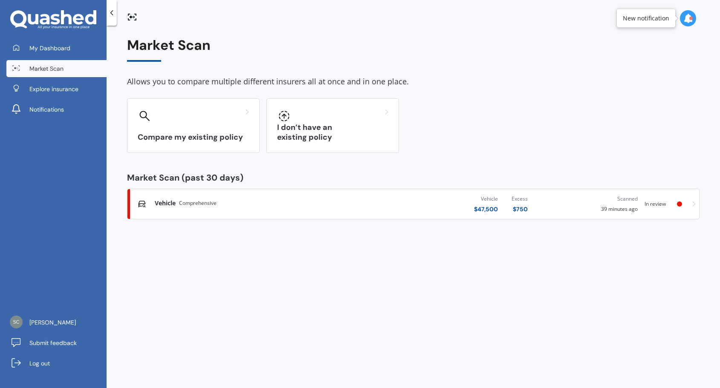
click at [688, 16] on icon at bounding box center [687, 18] width 9 height 9
click at [629, 58] on div "Market Scan In review" at bounding box center [618, 56] width 66 height 9
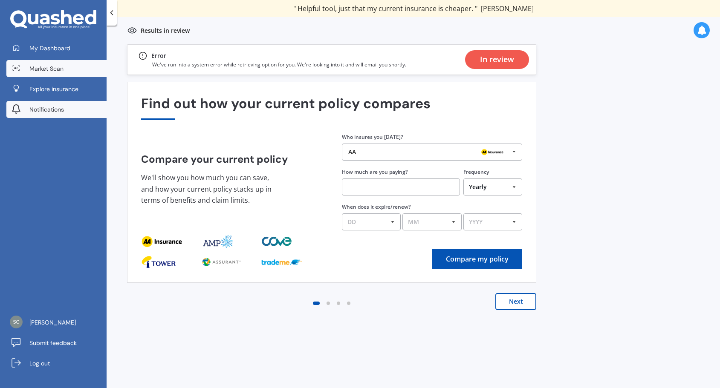
click at [47, 106] on span "Notifications" at bounding box center [46, 109] width 35 height 9
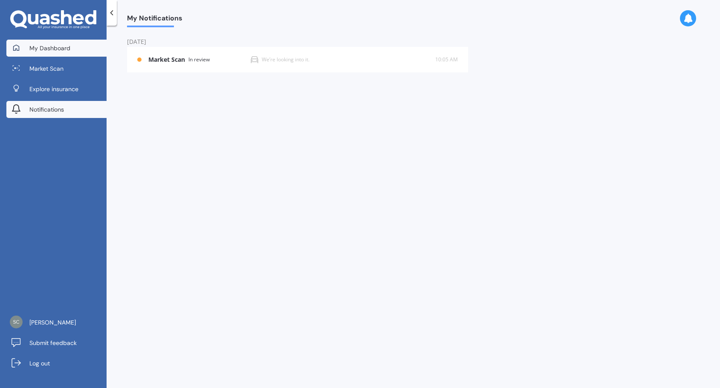
click at [50, 46] on span "My Dashboard" at bounding box center [49, 48] width 41 height 9
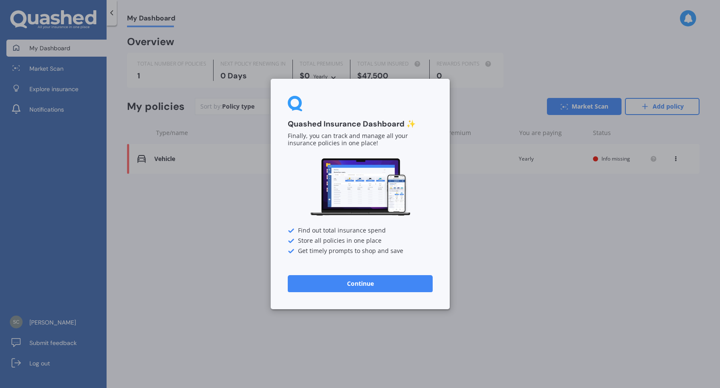
click at [362, 285] on button "Continue" at bounding box center [360, 283] width 145 height 17
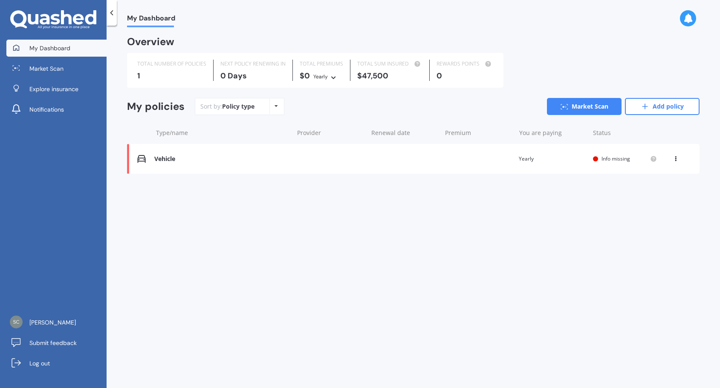
click at [388, 226] on div "My Dashboard Overview TOTAL NUMBER OF POLICIES 1 NEXT POLICY RENEWING [DATE] TO…" at bounding box center [413, 208] width 613 height 363
click at [610, 157] on span "Info missing" at bounding box center [616, 158] width 29 height 7
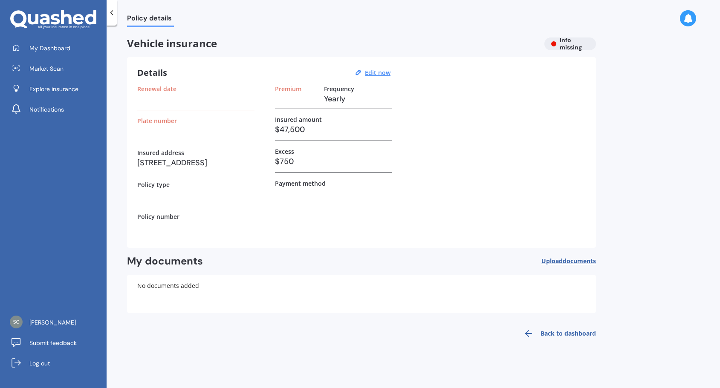
click at [170, 97] on h3 at bounding box center [195, 99] width 117 height 13
click at [162, 105] on div "Renewal date" at bounding box center [195, 97] width 117 height 25
click at [370, 72] on u "Edit now" at bounding box center [378, 73] width 26 height 8
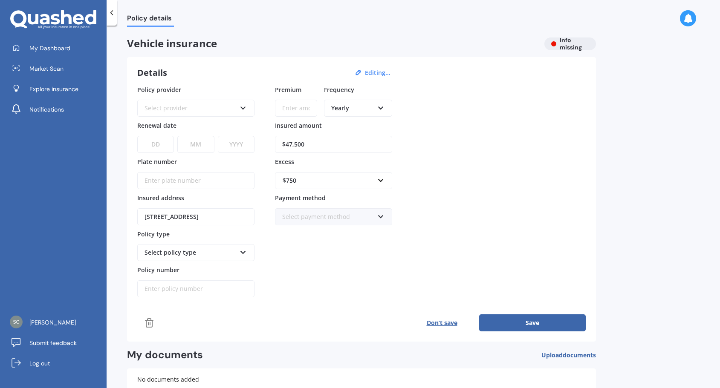
click at [188, 105] on div "Select provider" at bounding box center [191, 108] width 92 height 9
click at [553, 179] on div "Policy provider AA AA AMI AMP ANZ ASB Aioi Nissay Dowa Ando Assurant Autosure B…" at bounding box center [361, 191] width 448 height 213
click at [199, 109] on div "AA" at bounding box center [191, 108] width 92 height 9
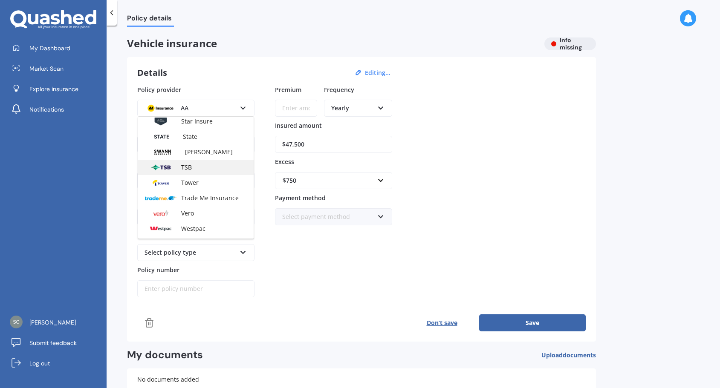
scroll to position [369, 0]
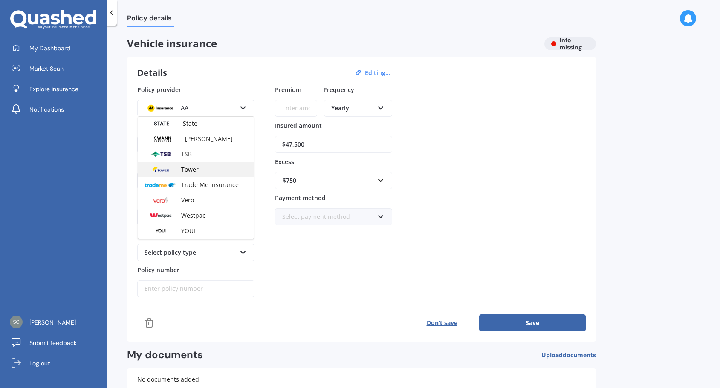
click at [209, 173] on div "Tower" at bounding box center [196, 169] width 116 height 15
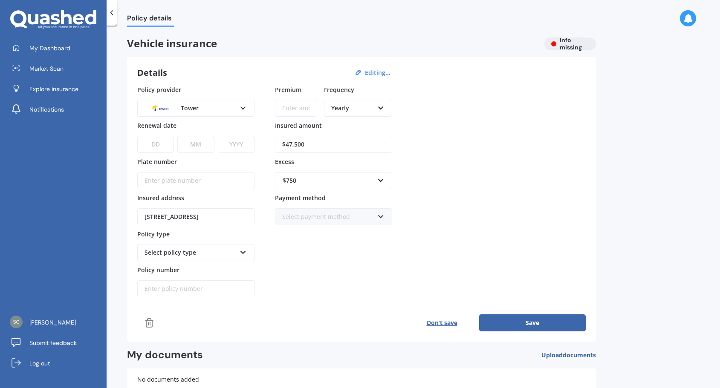
click at [302, 107] on input "Premium" at bounding box center [296, 108] width 42 height 17
type input "$4.00"
type input "$1,600.00"
click at [158, 142] on select "DD 01 02 03 04 05 06 07 08 09 10 11 12 13 14 15 16 17 18 19 20 21 22 23 24 25 2…" at bounding box center [155, 144] width 37 height 17
select select "11"
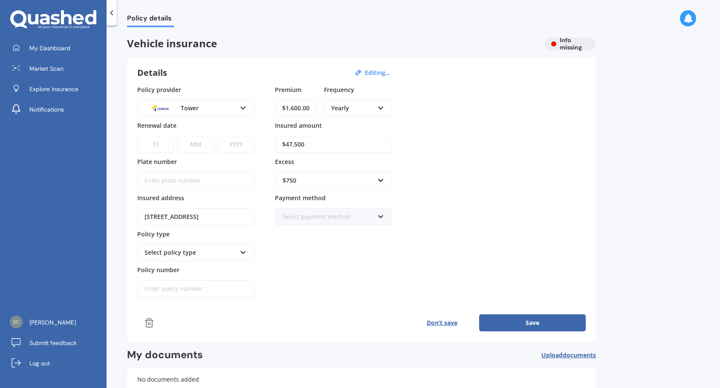
click at [137, 136] on select "DD 01 02 03 04 05 06 07 08 09 10 11 12 13 14 15 16 17 18 19 20 21 22 23 24 25 2…" at bounding box center [155, 144] width 37 height 17
click at [201, 146] on select "MM 01 02 03 04 05 06 07 08 09 10 11 12" at bounding box center [195, 144] width 37 height 17
select select "08"
click at [177, 136] on select "MM 01 02 03 04 05 06 07 08 09 10 11 12" at bounding box center [195, 144] width 37 height 17
drag, startPoint x: 236, startPoint y: 134, endPoint x: 238, endPoint y: 141, distance: 7.1
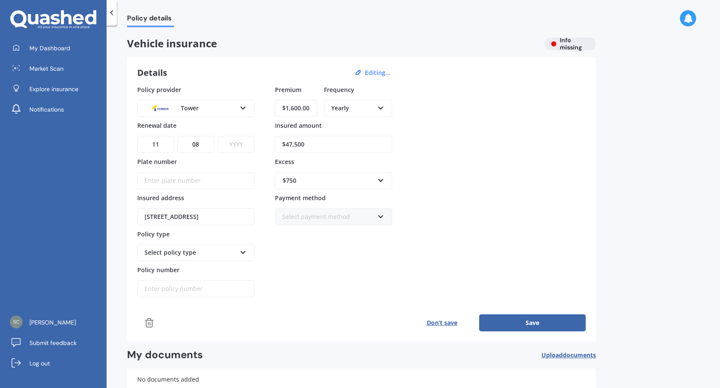
click at [238, 141] on div "DD 01 02 03 04 05 06 07 08 09 10 11 12 13 14 15 16 17 18 19 20 21 22 23 24 25 2…" at bounding box center [195, 139] width 117 height 28
click at [239, 143] on select "YYYY 2027 2026 2025 2024 2023 2022 2021 2020 2019 2018 2017 2016 2015 2014 2013…" at bounding box center [236, 144] width 37 height 17
select select "2026"
click at [218, 136] on select "YYYY 2027 2026 2025 2024 2023 2022 2021 2020 2019 2018 2017 2016 2015 2014 2013…" at bounding box center [236, 144] width 37 height 17
click at [241, 257] on div "Select policy type Third Party Third Party, Fire & Theft Comprehensive" at bounding box center [195, 252] width 117 height 17
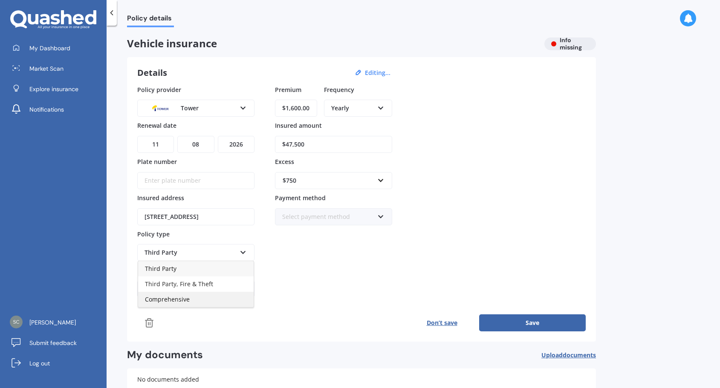
click at [192, 298] on div "Comprehensive" at bounding box center [196, 299] width 116 height 15
drag, startPoint x: 342, startPoint y: 268, endPoint x: 338, endPoint y: 247, distance: 21.2
click at [343, 267] on div "Premium $1,600.00 Frequency Yearly Yearly Six-Monthly Quarterly Monthly Fortnig…" at bounding box center [333, 191] width 117 height 213
click at [366, 215] on div "Select payment method" at bounding box center [328, 216] width 92 height 9
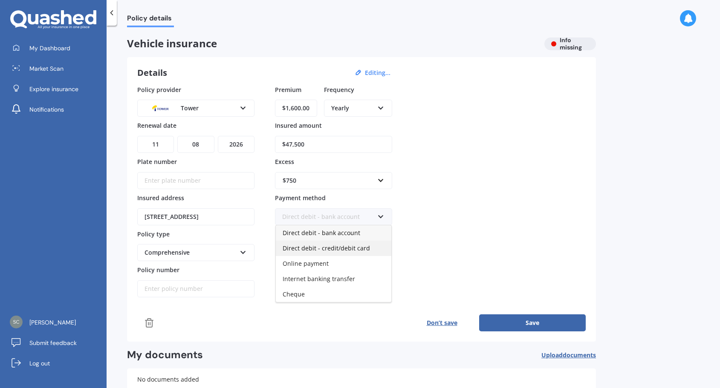
click at [347, 248] on span "Direct debit - credit/debit card" at bounding box center [326, 248] width 87 height 8
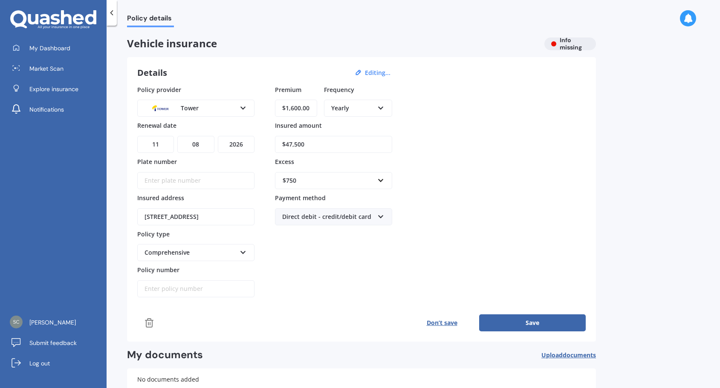
click at [314, 266] on div "Premium $1,600.00 Frequency Yearly Yearly Six-Monthly Quarterly Monthly Fortnig…" at bounding box center [333, 191] width 117 height 213
click at [193, 181] on input "Plate number" at bounding box center [195, 180] width 117 height 17
click at [315, 285] on div "Premium $1,600.00 Frequency Yearly Yearly Six-Monthly Quarterly Monthly Fortnig…" at bounding box center [333, 191] width 117 height 213
click at [332, 281] on div "Premium $1,600.00 Frequency Yearly Yearly Six-Monthly Quarterly Monthly Fortnig…" at bounding box center [333, 191] width 117 height 213
click at [177, 183] on input "Plate number" at bounding box center [195, 180] width 117 height 17
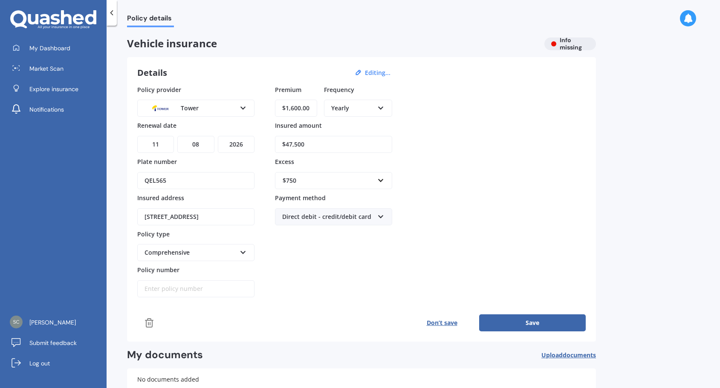
type input "QEL565"
click at [318, 261] on div "Premium $1,600.00 Frequency Yearly Yearly Six-Monthly Quarterly Monthly Fortnig…" at bounding box center [333, 191] width 117 height 213
click at [532, 323] on button "Save" at bounding box center [532, 323] width 107 height 17
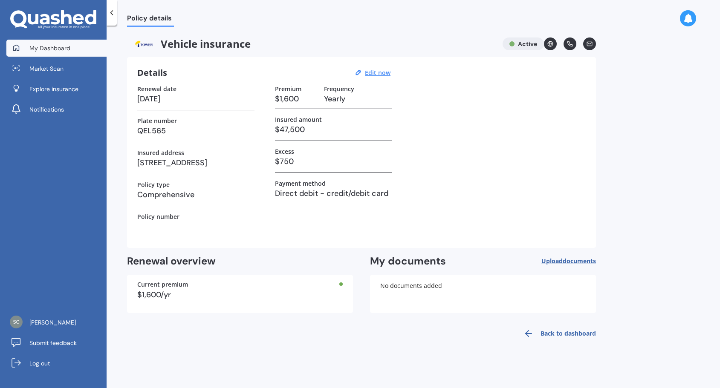
click at [61, 49] on span "My Dashboard" at bounding box center [49, 48] width 41 height 9
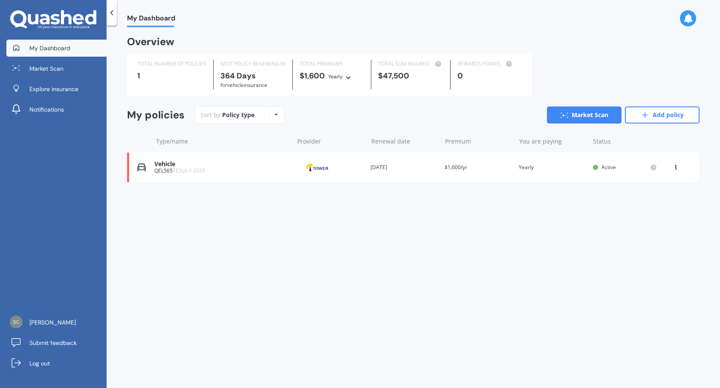
click at [184, 166] on div "Vehicle" at bounding box center [221, 164] width 135 height 7
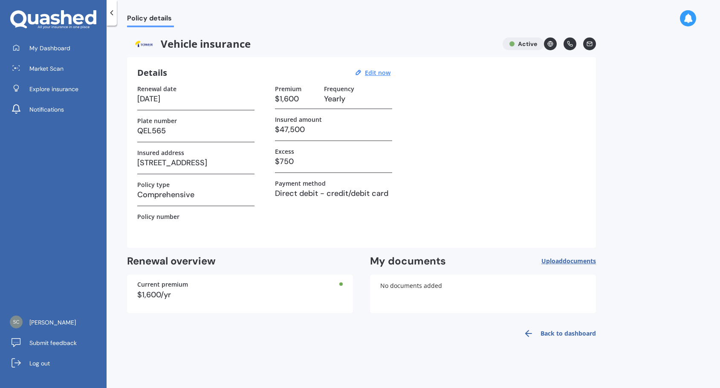
drag, startPoint x: 110, startPoint y: 12, endPoint x: 113, endPoint y: 17, distance: 5.5
click at [111, 12] on icon at bounding box center [111, 13] width 9 height 9
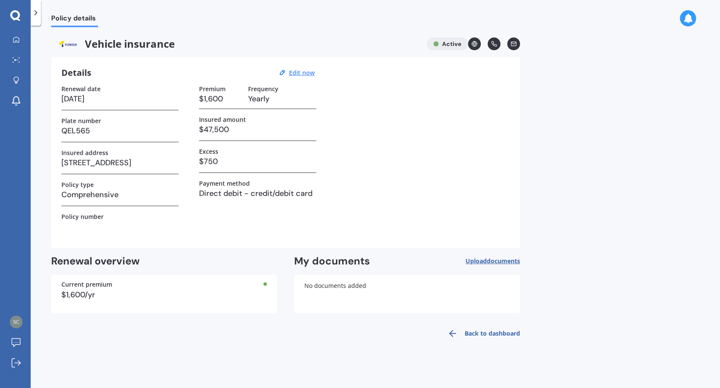
click at [33, 13] on icon at bounding box center [36, 13] width 9 height 9
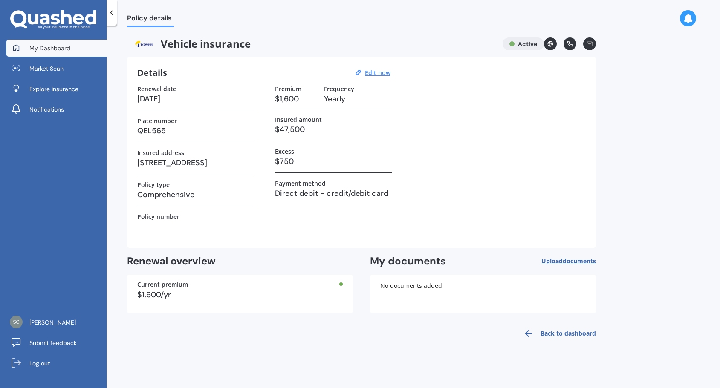
click at [55, 45] on span "My Dashboard" at bounding box center [49, 48] width 41 height 9
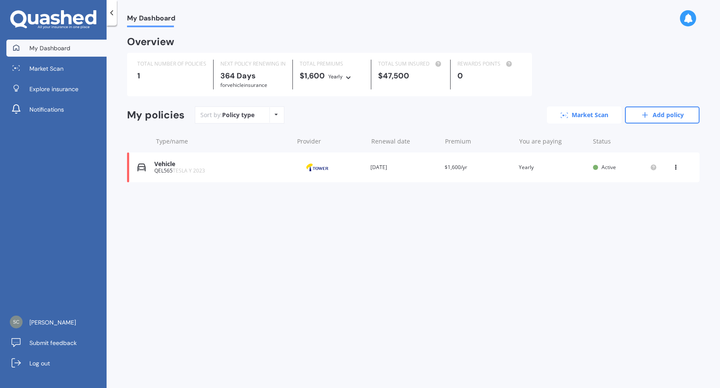
click at [594, 117] on link "Market Scan" at bounding box center [584, 115] width 75 height 17
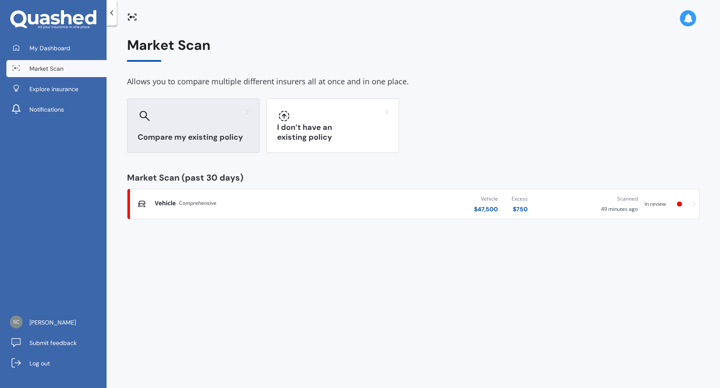
click at [205, 133] on h3 "Compare my existing policy" at bounding box center [193, 138] width 111 height 10
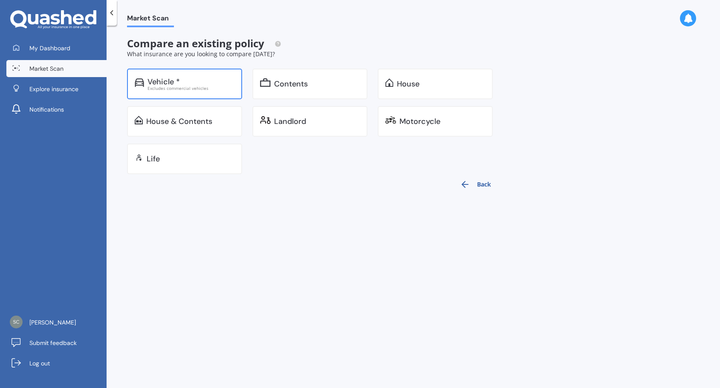
click at [183, 90] on div "Excludes commercial vehicles" at bounding box center [191, 88] width 87 height 4
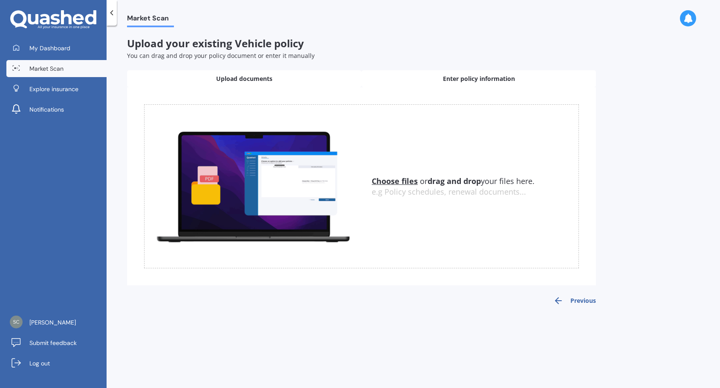
click at [483, 80] on span "Enter policy information" at bounding box center [479, 79] width 72 height 9
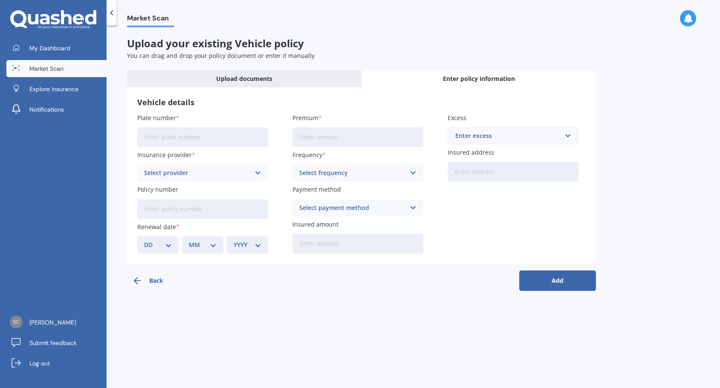
click at [200, 137] on input "Plate number" at bounding box center [202, 137] width 131 height 20
type input "QEL565"
click at [202, 175] on div "Select provider" at bounding box center [197, 172] width 106 height 9
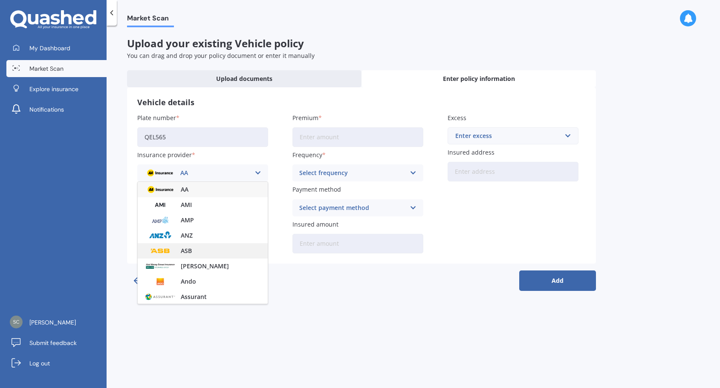
scroll to position [341, 0]
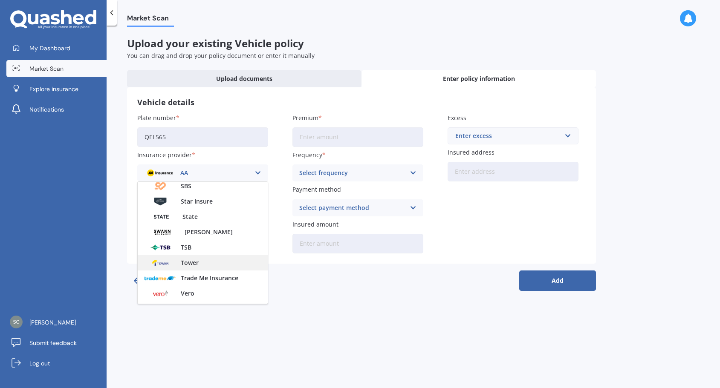
click at [196, 264] on span "Tower" at bounding box center [190, 263] width 18 height 6
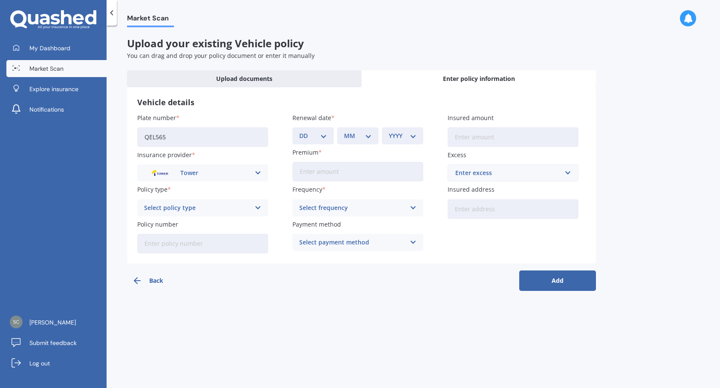
click at [242, 208] on div "Select policy type" at bounding box center [197, 207] width 106 height 9
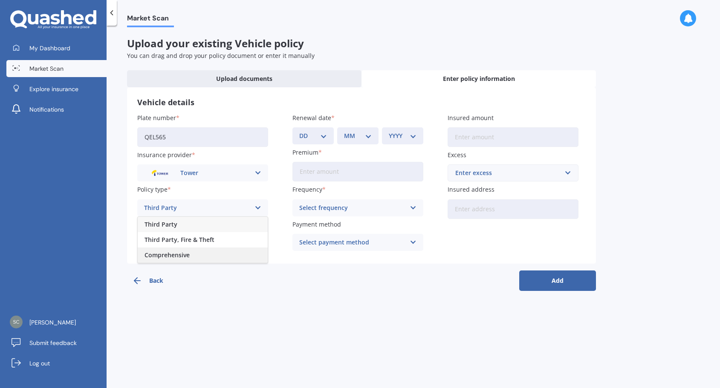
click at [188, 254] on span "Comprehensive" at bounding box center [167, 255] width 45 height 6
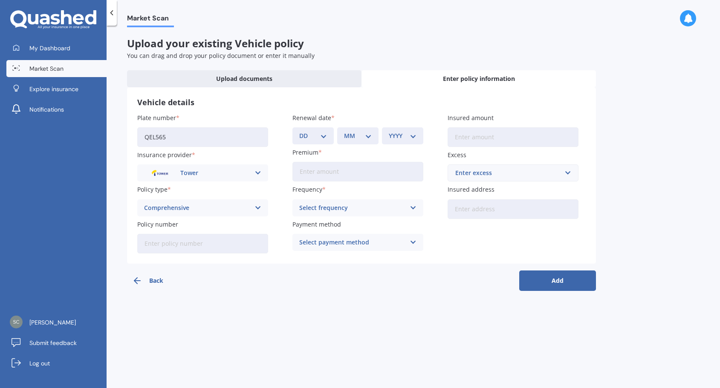
click at [317, 137] on select "DD 01 02 03 04 05 06 07 08 09 10 11 12 13 14 15 16 17 18 19 20 21 22 23 24 25 2…" at bounding box center [313, 135] width 28 height 9
select select "11"
click at [299, 131] on select "DD 01 02 03 04 05 06 07 08 09 10 11 12 13 14 15 16 17 18 19 20 21 22 23 24 25 2…" at bounding box center [313, 135] width 28 height 9
click at [364, 131] on select "MM 01 02 03 04 05 06 07 08 09 10 11 12" at bounding box center [358, 135] width 28 height 9
click at [344, 131] on select "MM 01 02 03 04 05 06 07 08 09 10 11 12" at bounding box center [358, 135] width 28 height 9
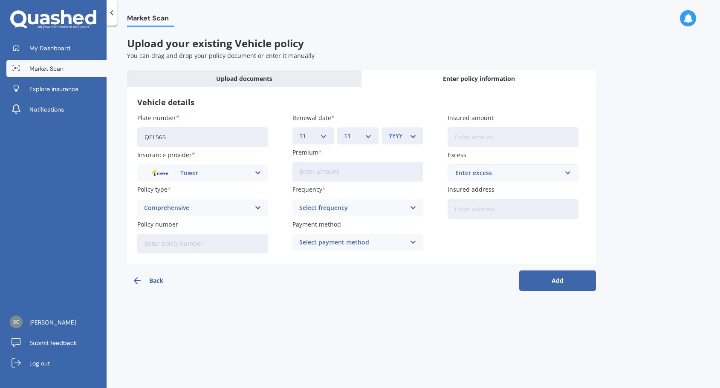
drag, startPoint x: 367, startPoint y: 135, endPoint x: 366, endPoint y: 140, distance: 5.2
click at [367, 135] on select "MM 01 02 03 04 05 06 07 08 09 10 11 12" at bounding box center [358, 135] width 28 height 9
select select "08"
click at [344, 131] on select "MM 01 02 03 04 05 06 07 08 09 10 11 12" at bounding box center [358, 135] width 28 height 9
click at [400, 136] on select "YYYY 2027 2026 2025 2024 2023 2022 2021 2020 2019 2018 2017 2016 2015 2014 2013…" at bounding box center [403, 135] width 28 height 9
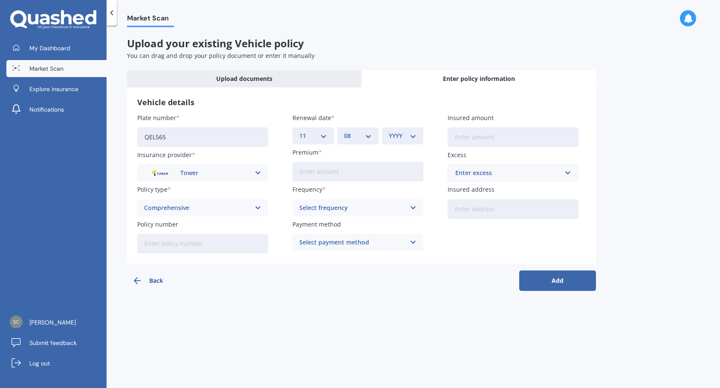
select select "2026"
click at [389, 131] on select "YYYY 2027 2026 2025 2024 2023 2022 2021 2020 2019 2018 2017 2016 2015 2014 2013…" at bounding box center [403, 135] width 28 height 9
click at [341, 172] on input "Premium" at bounding box center [357, 172] width 131 height 20
type input "$1,600.00"
click at [404, 206] on div "Select frequency" at bounding box center [352, 207] width 106 height 9
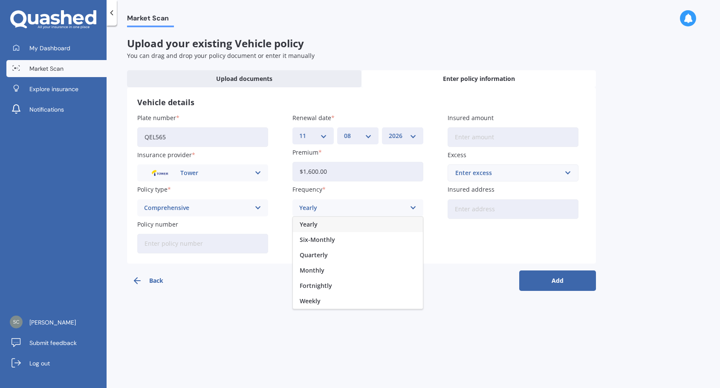
click at [337, 225] on div "Yearly" at bounding box center [358, 224] width 130 height 15
click at [402, 241] on div "Select payment method" at bounding box center [352, 242] width 106 height 9
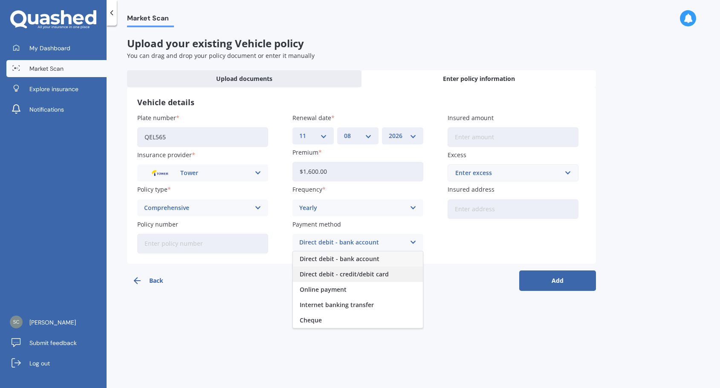
click at [347, 275] on span "Direct debit - credit/debit card" at bounding box center [344, 275] width 89 height 6
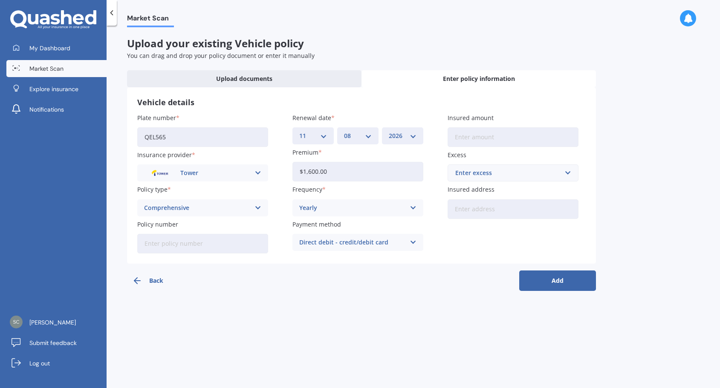
click at [382, 280] on div "Back Add" at bounding box center [361, 277] width 469 height 27
click at [544, 174] on div "Enter excess" at bounding box center [507, 172] width 105 height 9
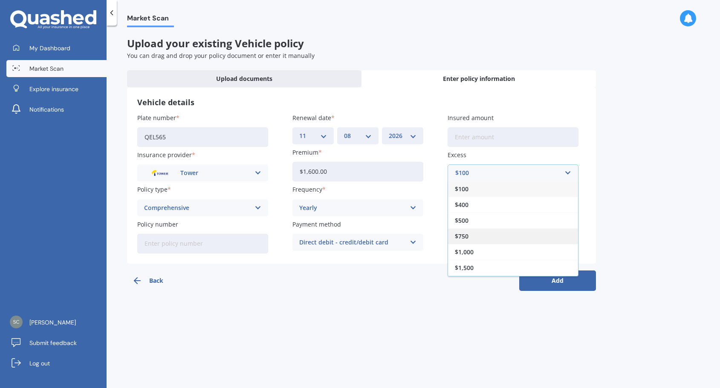
click at [479, 237] on div "$750" at bounding box center [513, 237] width 130 height 16
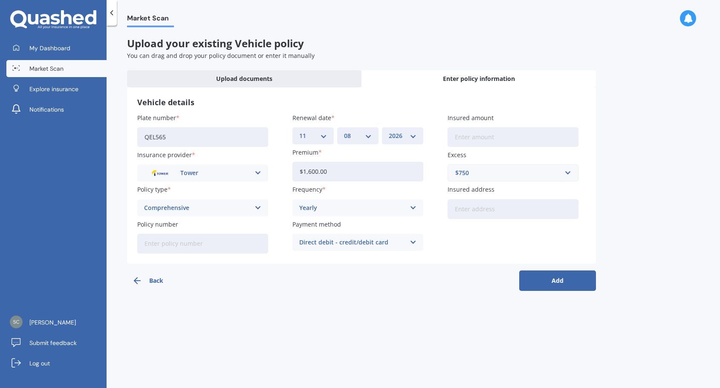
click at [509, 211] on input "Insured address" at bounding box center [513, 210] width 131 height 20
type input "[STREET_ADDRESS]"
drag, startPoint x: 480, startPoint y: 135, endPoint x: 489, endPoint y: 137, distance: 9.6
click at [480, 135] on input "Insured amount" at bounding box center [513, 137] width 131 height 20
type input "$47,500"
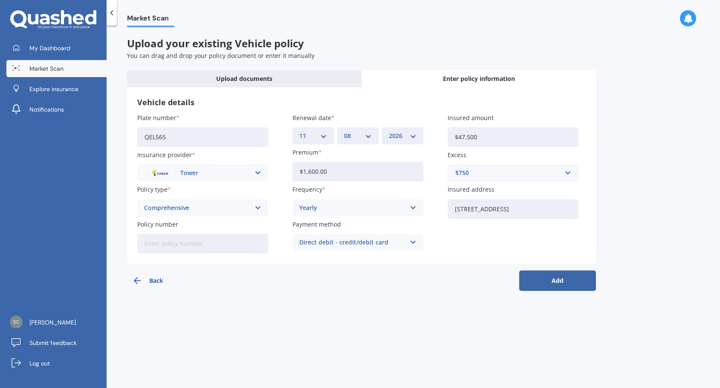
click at [561, 277] on button "Add" at bounding box center [557, 281] width 77 height 20
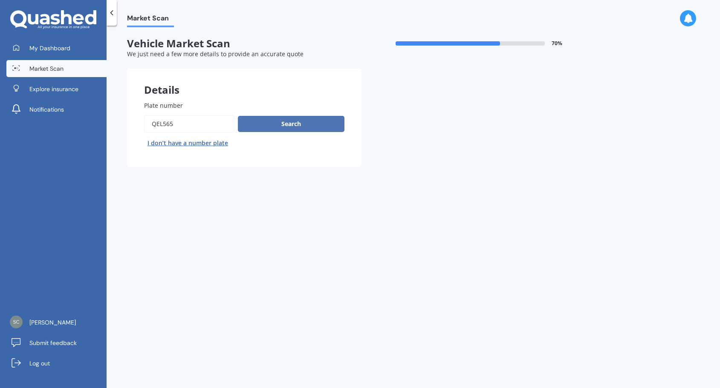
click at [293, 124] on button "Search" at bounding box center [291, 124] width 107 height 16
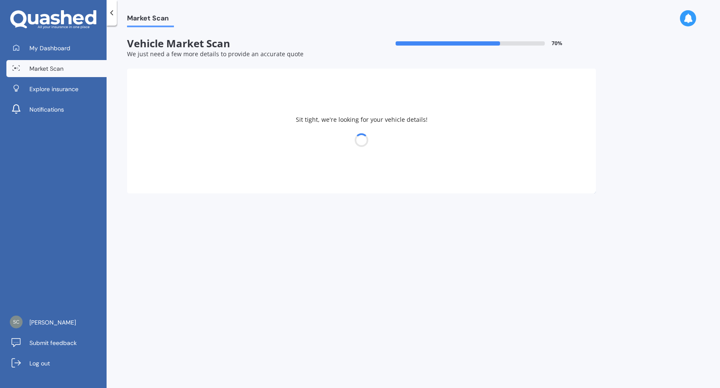
select select "TESLA"
select select "Y"
select select "15"
select select "12"
select select "1976"
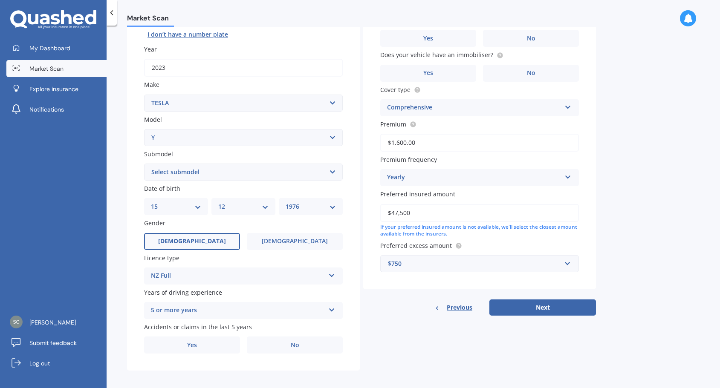
scroll to position [113, 0]
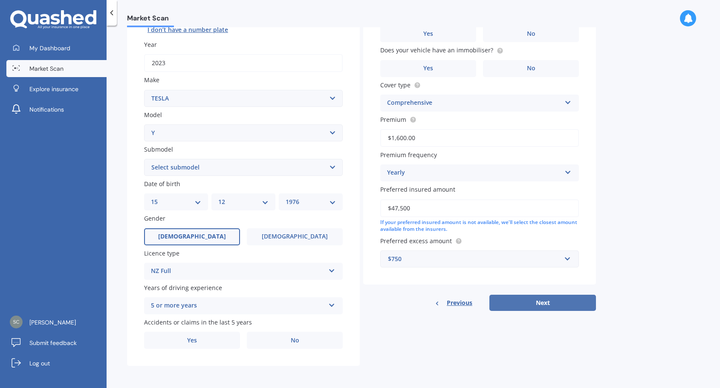
click at [546, 297] on button "Next" at bounding box center [542, 303] width 107 height 16
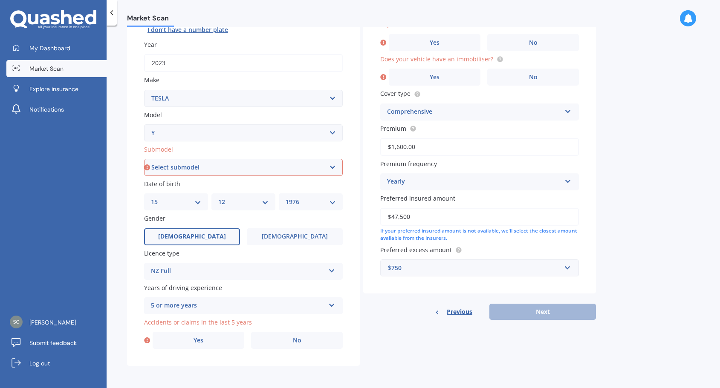
click at [306, 165] on select "Select submodel EV" at bounding box center [243, 167] width 199 height 17
select select "EV"
click at [144, 159] on select "Select submodel EV" at bounding box center [243, 167] width 199 height 17
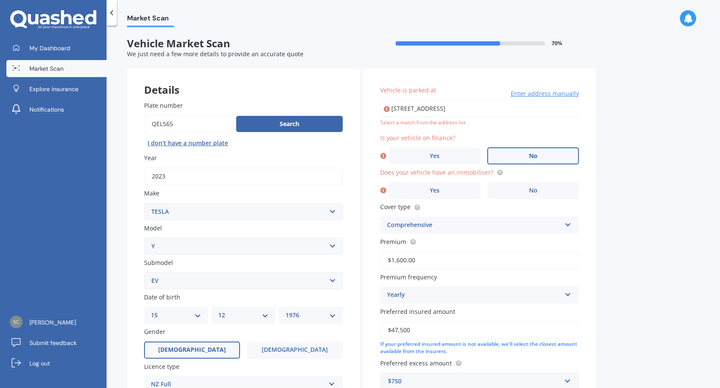
click at [538, 157] on label "No" at bounding box center [533, 156] width 92 height 17
click at [0, 0] on input "No" at bounding box center [0, 0] width 0 height 0
click at [535, 190] on span "No" at bounding box center [533, 190] width 9 height 7
click at [0, 0] on input "No" at bounding box center [0, 0] width 0 height 0
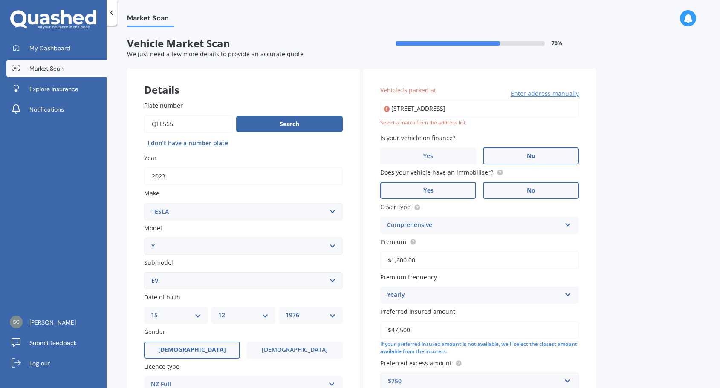
click at [443, 188] on label "Yes" at bounding box center [428, 190] width 96 height 17
click at [0, 0] on input "Yes" at bounding box center [0, 0] width 0 height 0
click at [511, 110] on input "[STREET_ADDRESS]" at bounding box center [479, 109] width 199 height 18
type input "[STREET_ADDRESS]"
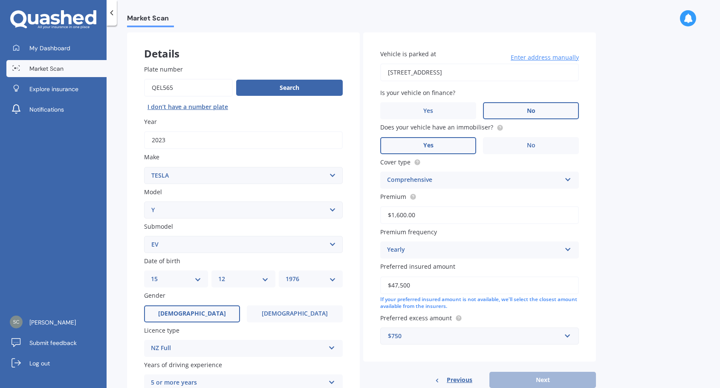
scroll to position [113, 0]
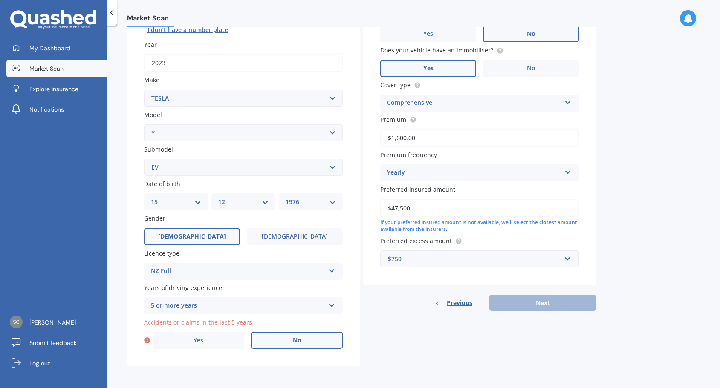
click at [285, 341] on label "No" at bounding box center [297, 340] width 92 height 17
click at [0, 0] on input "No" at bounding box center [0, 0] width 0 height 0
click at [547, 301] on button "Next" at bounding box center [542, 303] width 107 height 16
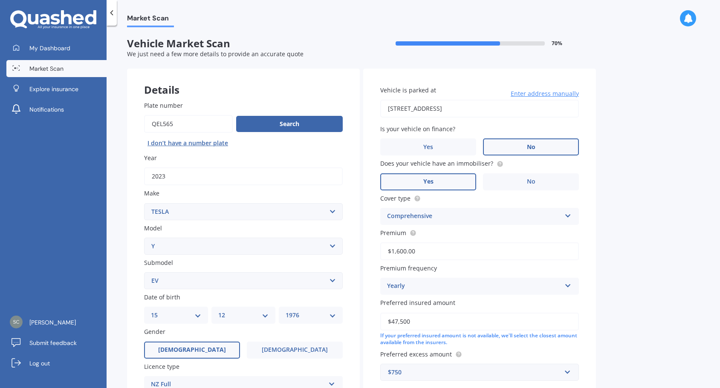
select select "15"
select select "12"
select select "1976"
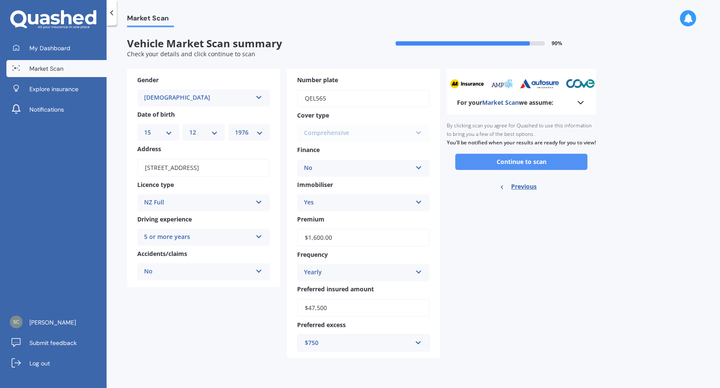
click at [522, 169] on button "Continue to scan" at bounding box center [521, 162] width 132 height 16
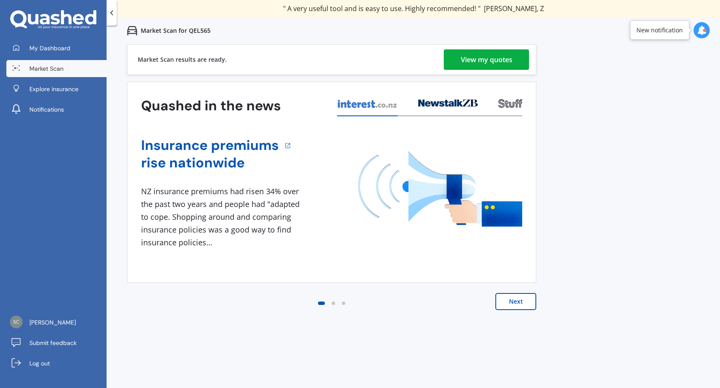
click at [488, 57] on div "View my quotes" at bounding box center [487, 59] width 52 height 20
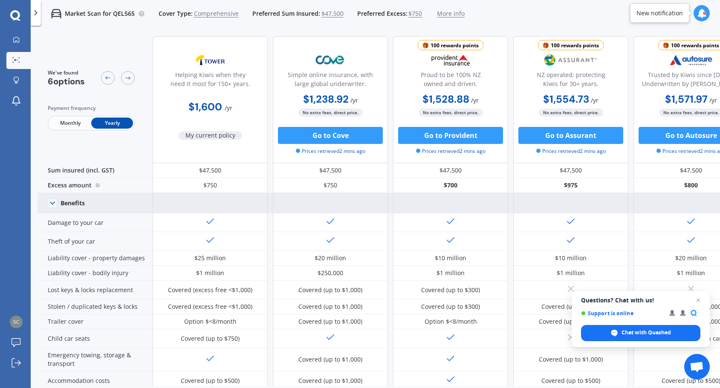
click at [55, 203] on icon at bounding box center [52, 203] width 9 height 9
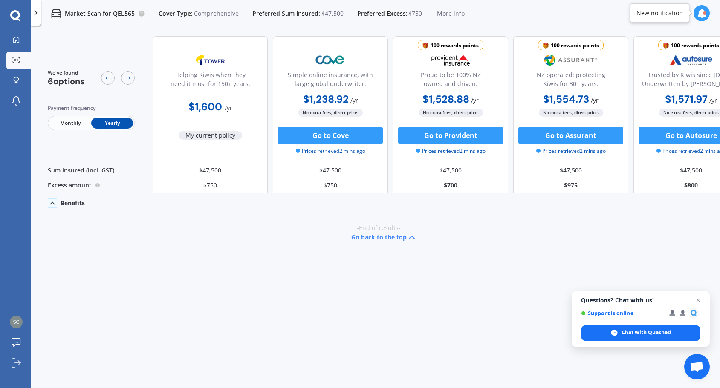
click at [55, 203] on icon at bounding box center [52, 203] width 9 height 9
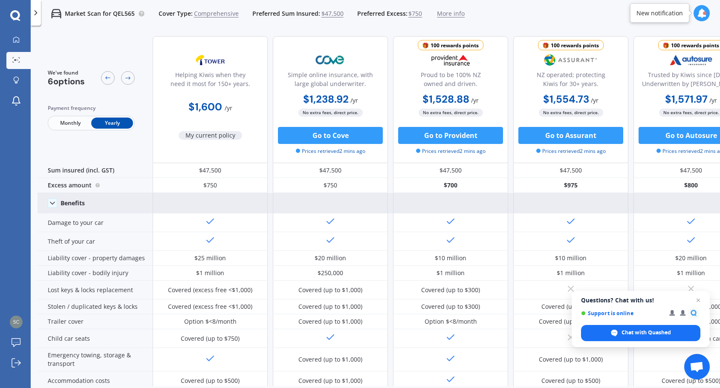
click at [410, 13] on span "$750" at bounding box center [415, 13] width 14 height 9
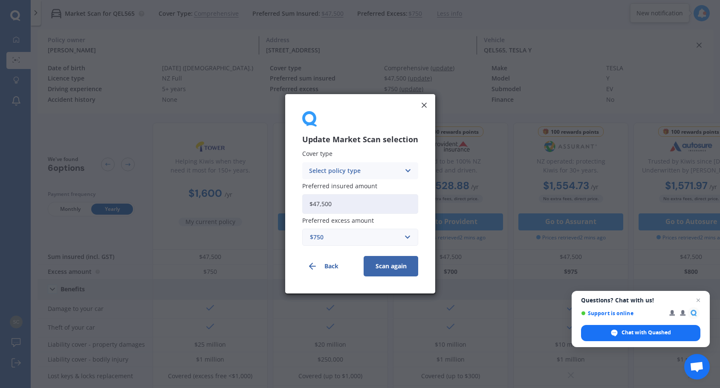
click at [420, 108] on icon at bounding box center [424, 105] width 9 height 9
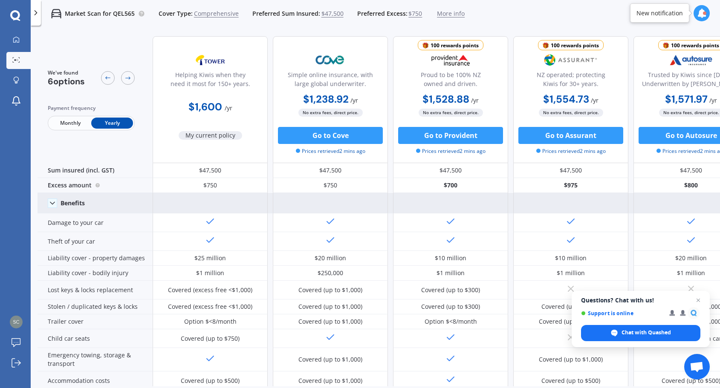
click at [450, 14] on span "More info" at bounding box center [451, 13] width 28 height 9
